Goal: Task Accomplishment & Management: Manage account settings

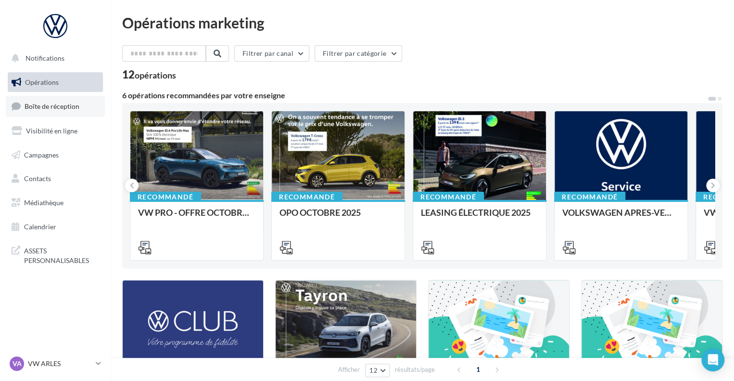
click at [40, 109] on span "Boîte de réception" at bounding box center [52, 106] width 55 height 8
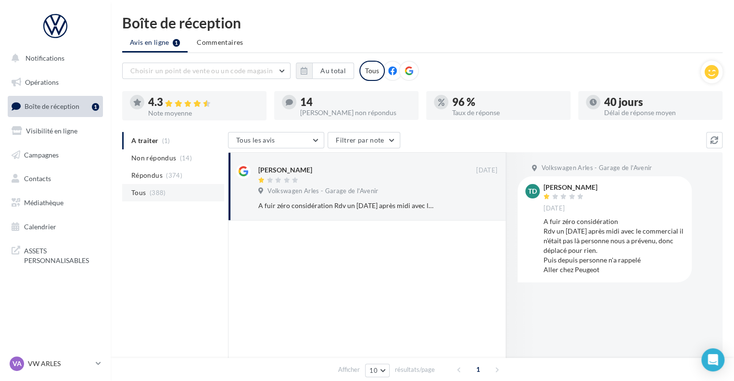
click at [153, 195] on span "(388)" at bounding box center [158, 193] width 16 height 8
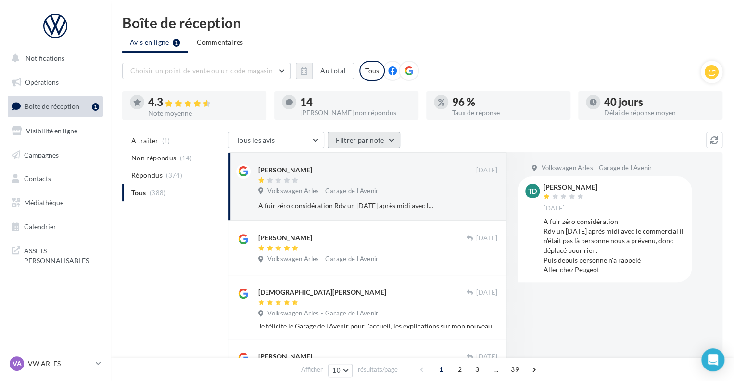
click at [379, 147] on button "Filtrer par note" at bounding box center [364, 140] width 73 height 16
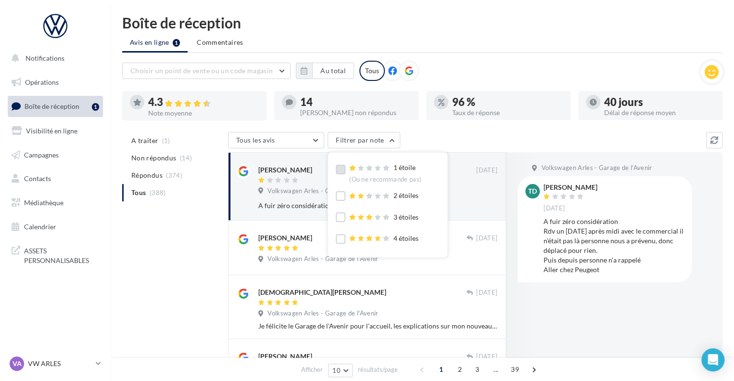
click at [343, 173] on label at bounding box center [341, 170] width 10 height 10
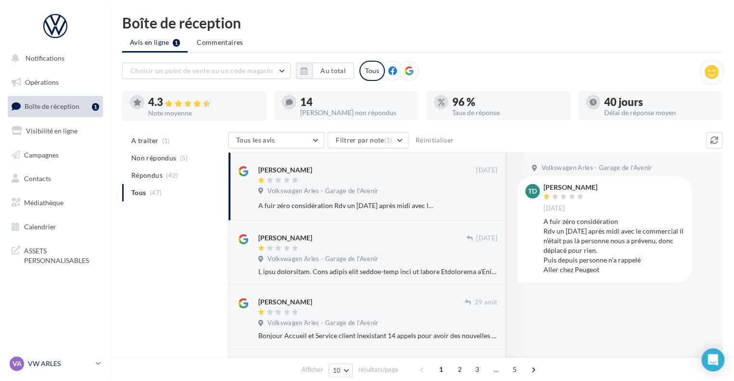
click at [73, 363] on p "VW ARLES" at bounding box center [60, 363] width 64 height 10
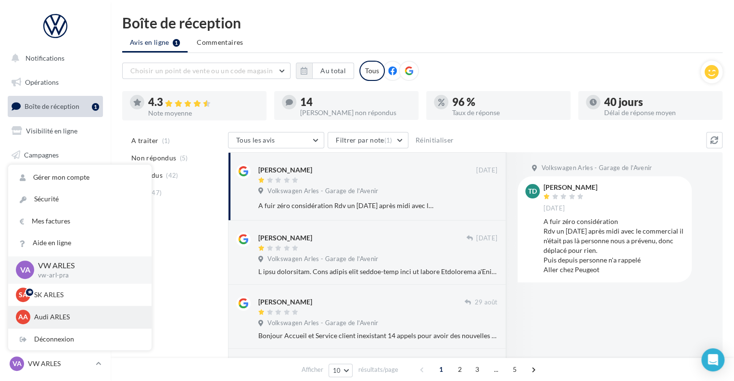
click at [44, 318] on p "Audi ARLES" at bounding box center [87, 317] width 106 height 10
